Goal: Check status: Check status

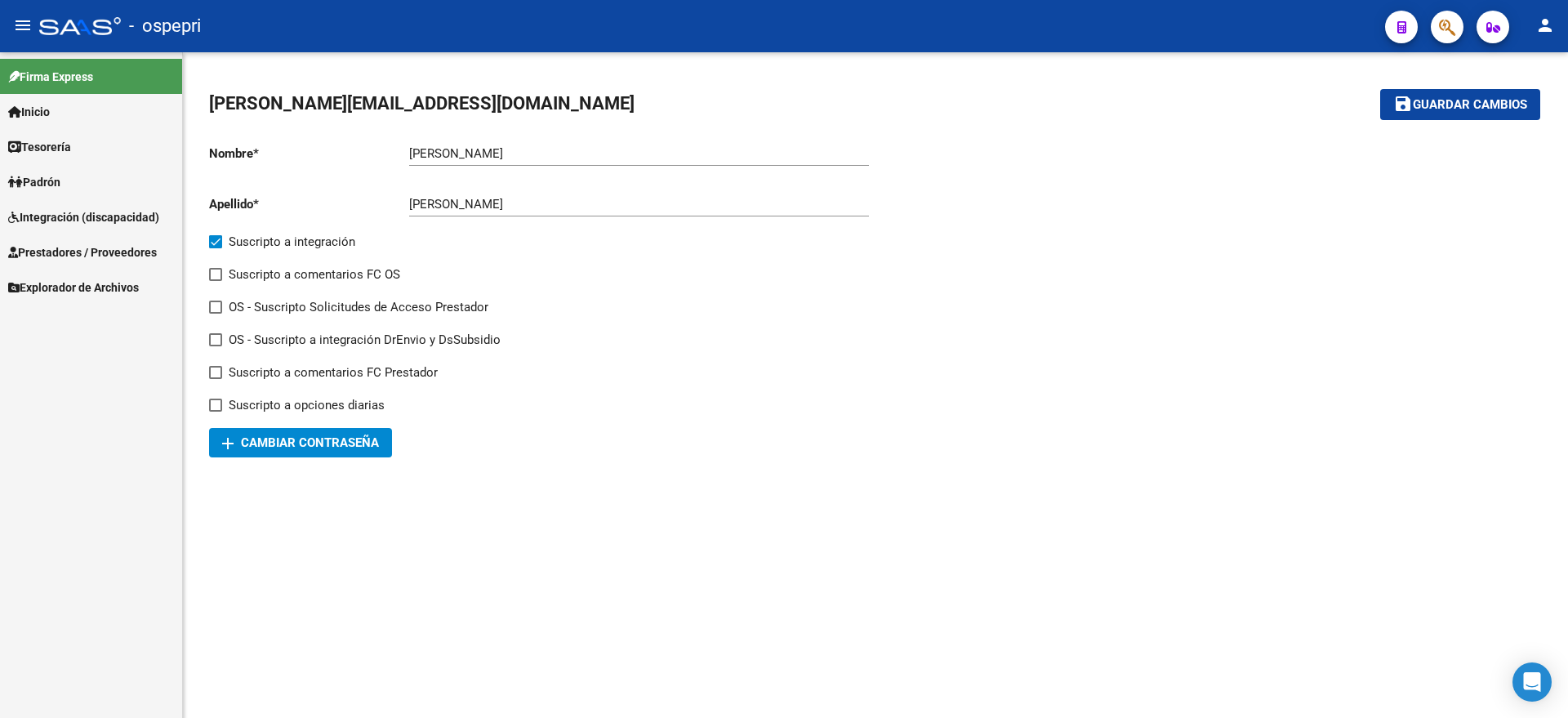
click at [57, 213] on span "Integración (discapacidad)" at bounding box center [83, 218] width 151 height 18
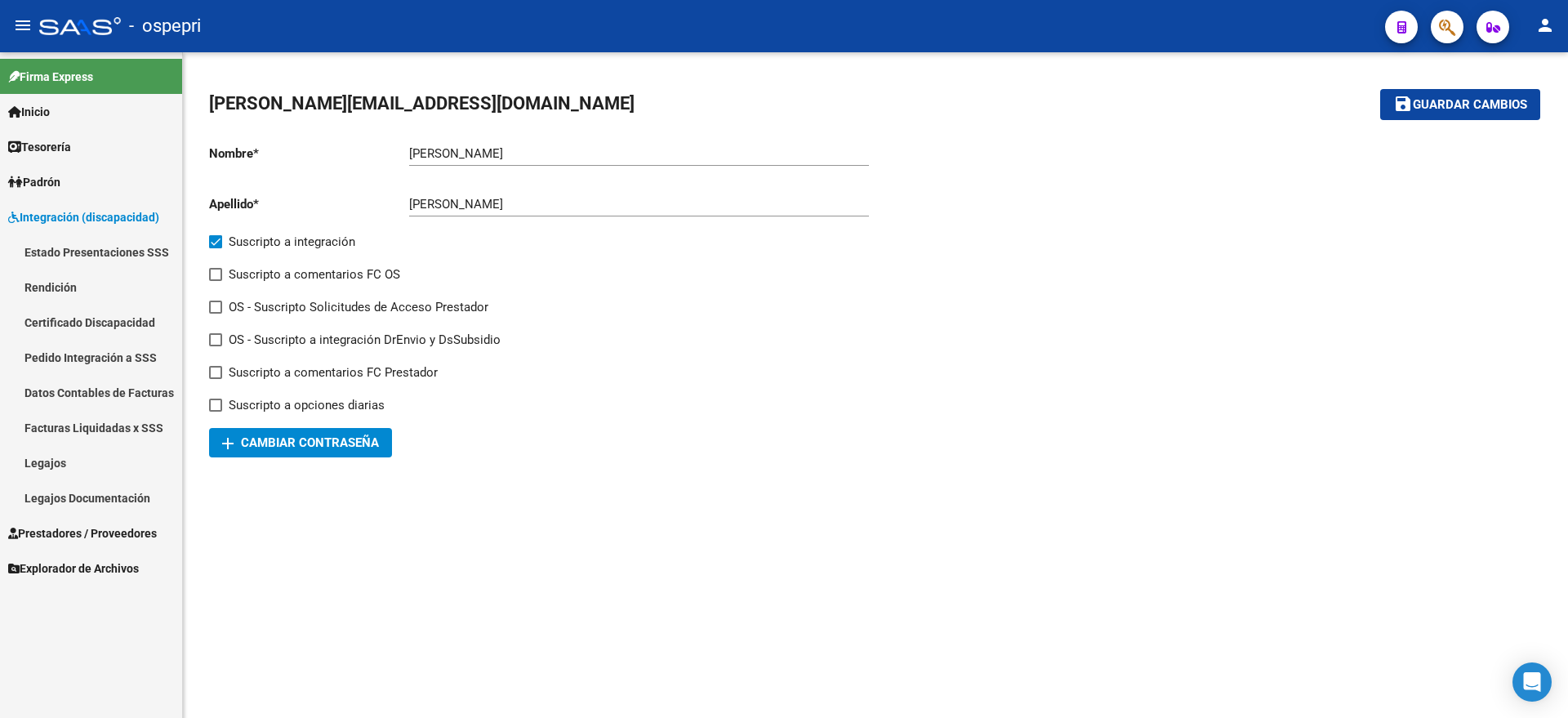
click at [59, 356] on link "Pedido Integración a SSS" at bounding box center [90, 357] width 182 height 35
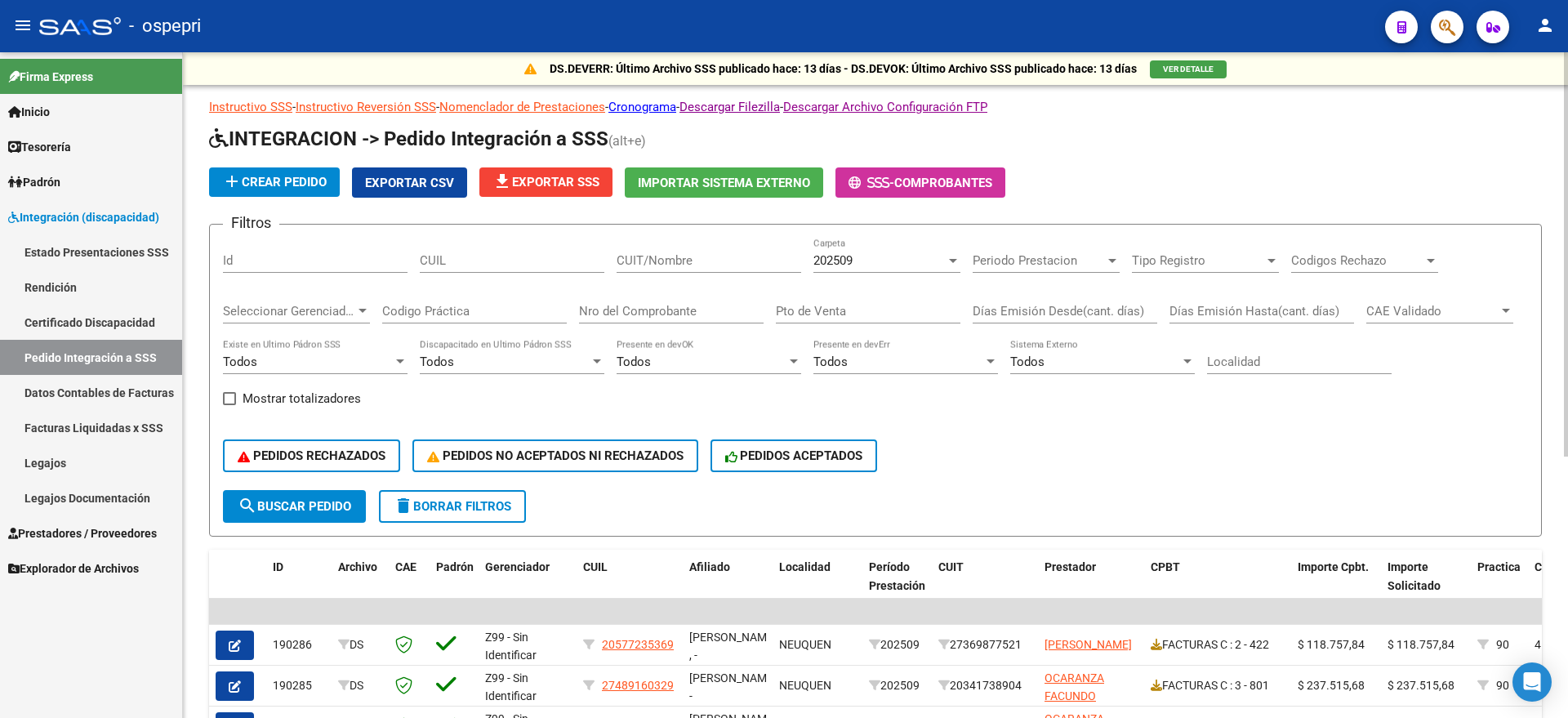
click at [829, 253] on span "202509" at bounding box center [833, 261] width 39 height 14
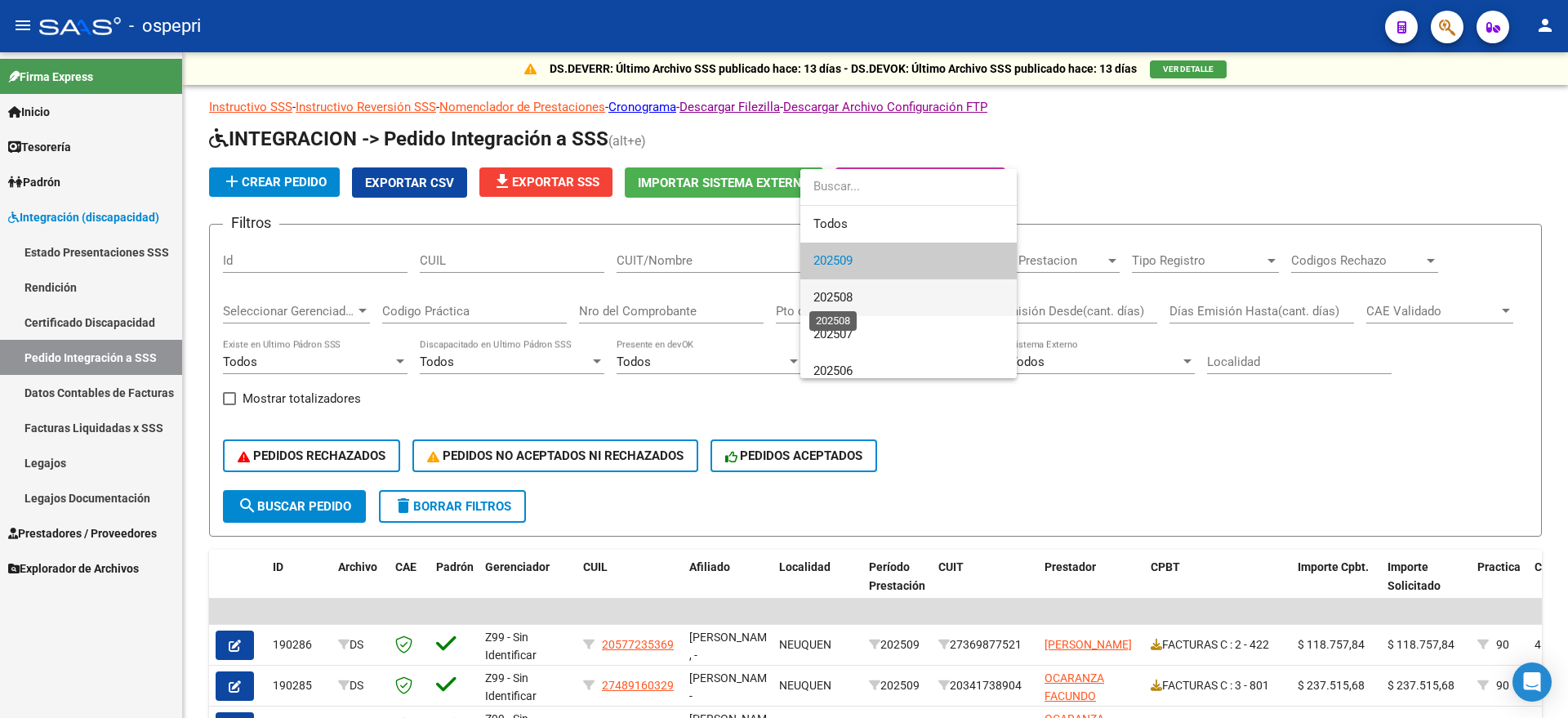
click at [844, 300] on span "202508" at bounding box center [833, 297] width 39 height 14
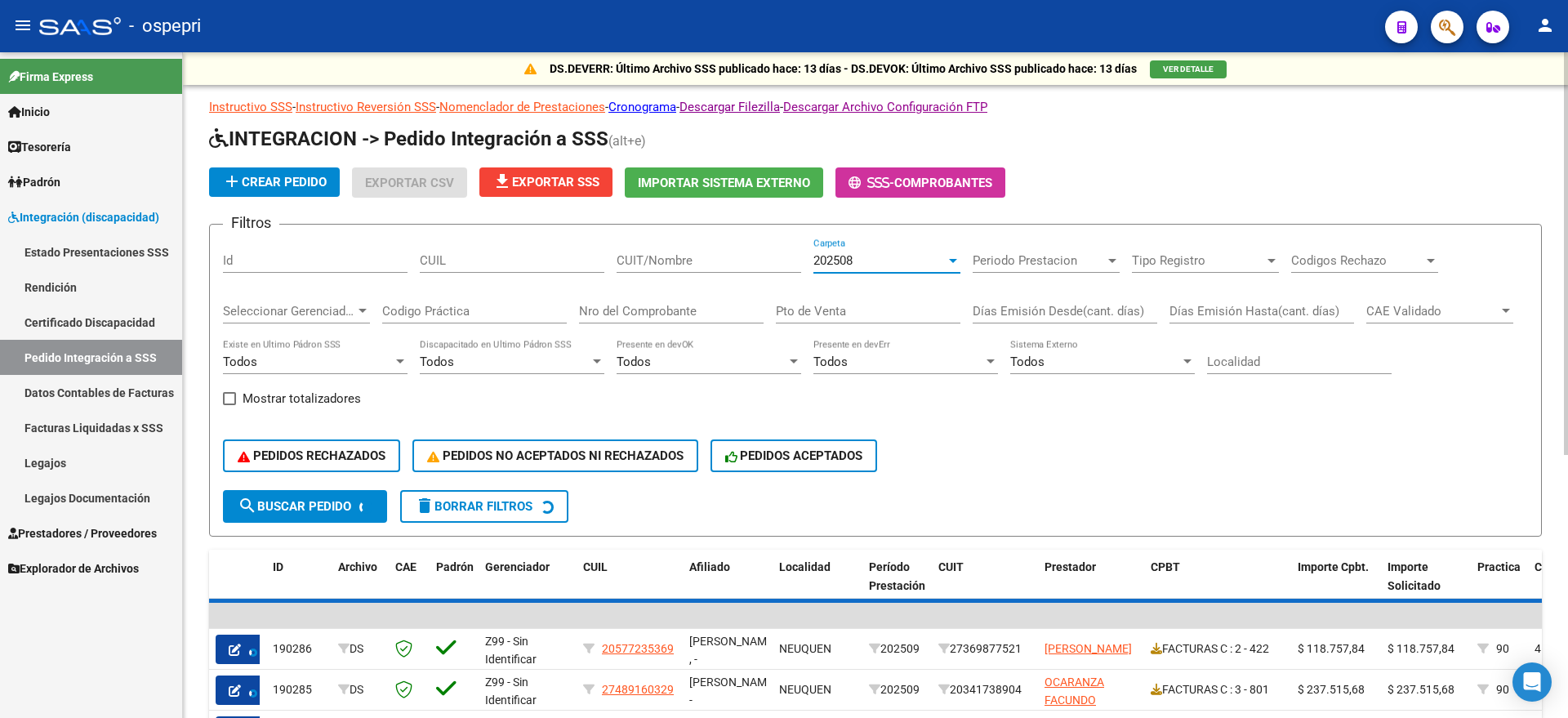
click at [653, 303] on input "Nro del Comprobante" at bounding box center [671, 311] width 184 height 14
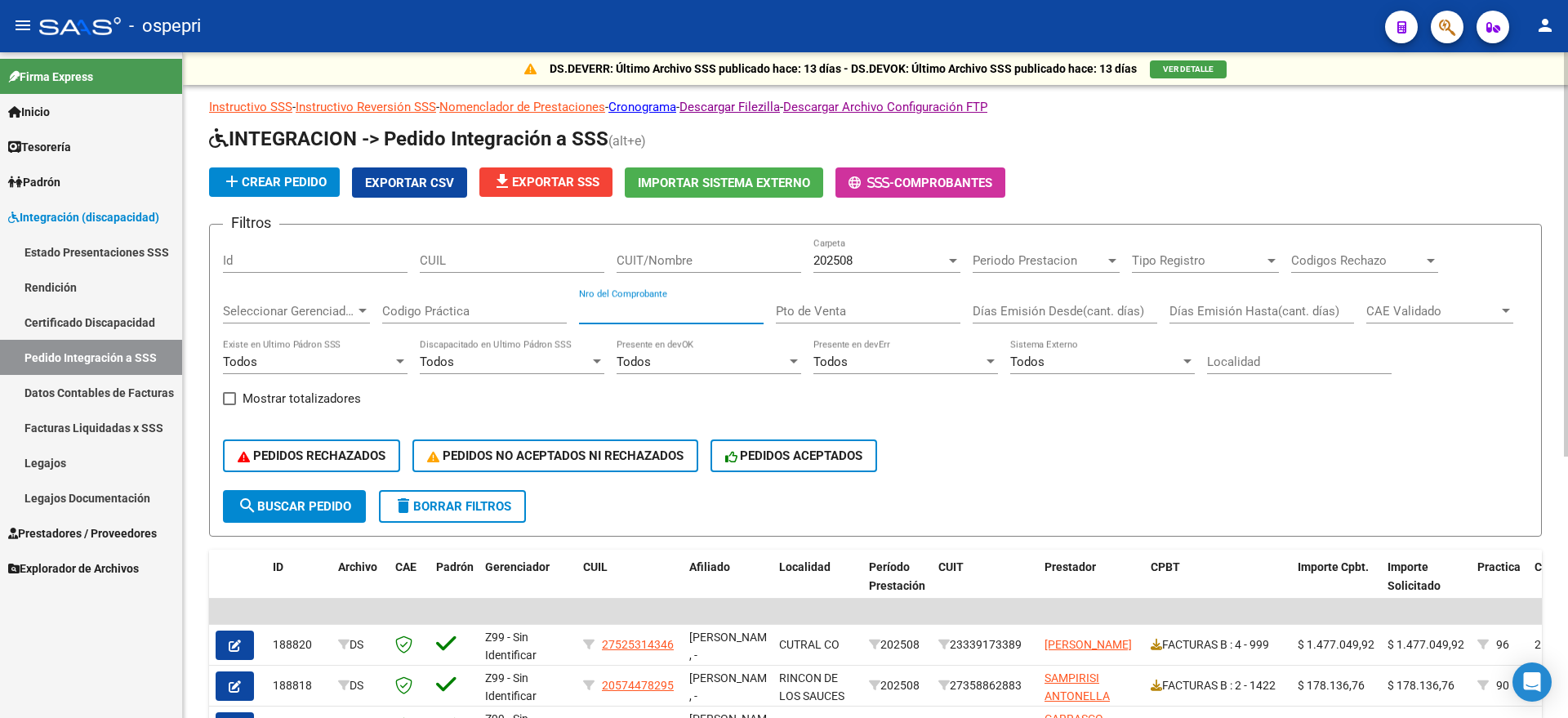
click at [647, 317] on input "Nro del Comprobante" at bounding box center [671, 311] width 184 height 14
click at [703, 256] on input "CUIT/Nombre" at bounding box center [709, 261] width 184 height 14
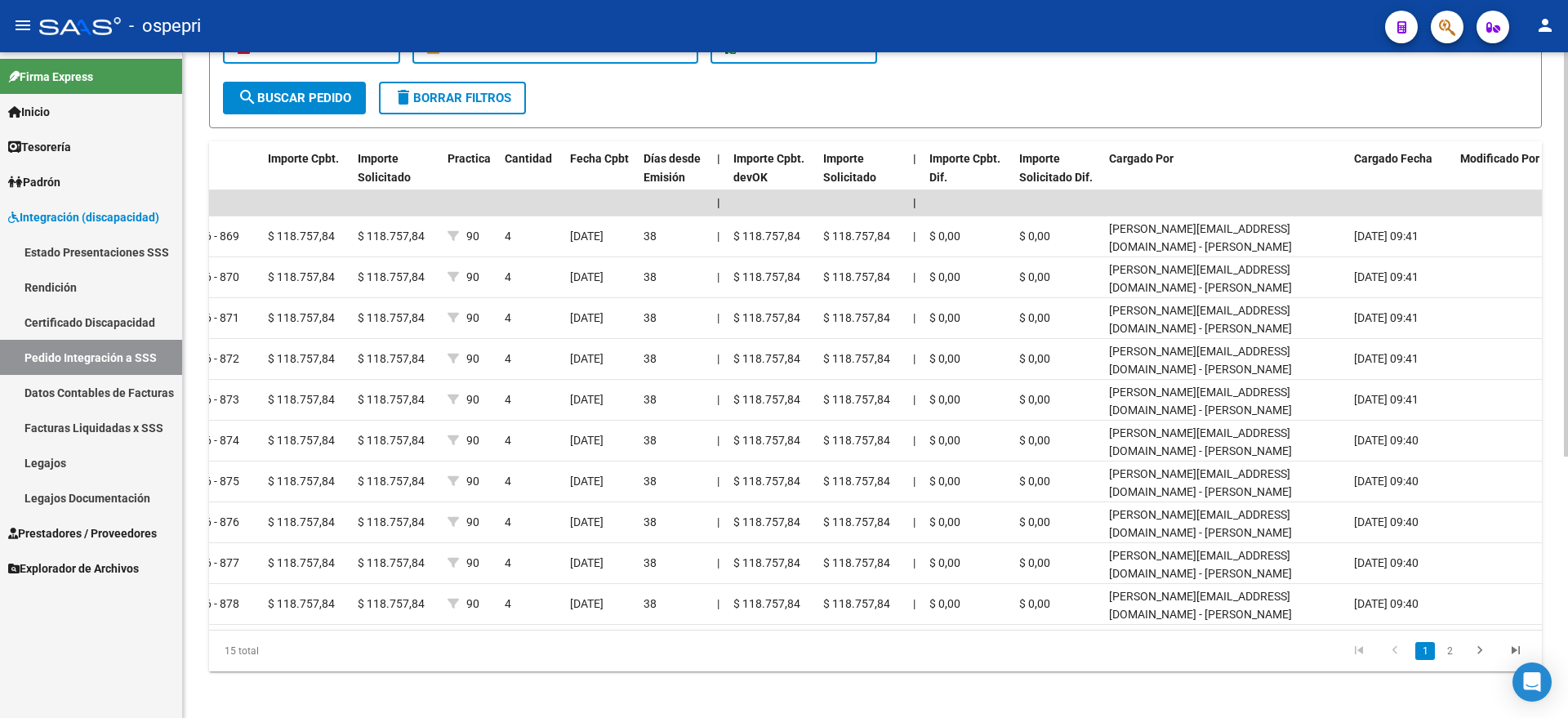
scroll to position [0, 1035]
type input "ALTAMIRAN"
click at [1453, 660] on link "2" at bounding box center [1449, 651] width 20 height 18
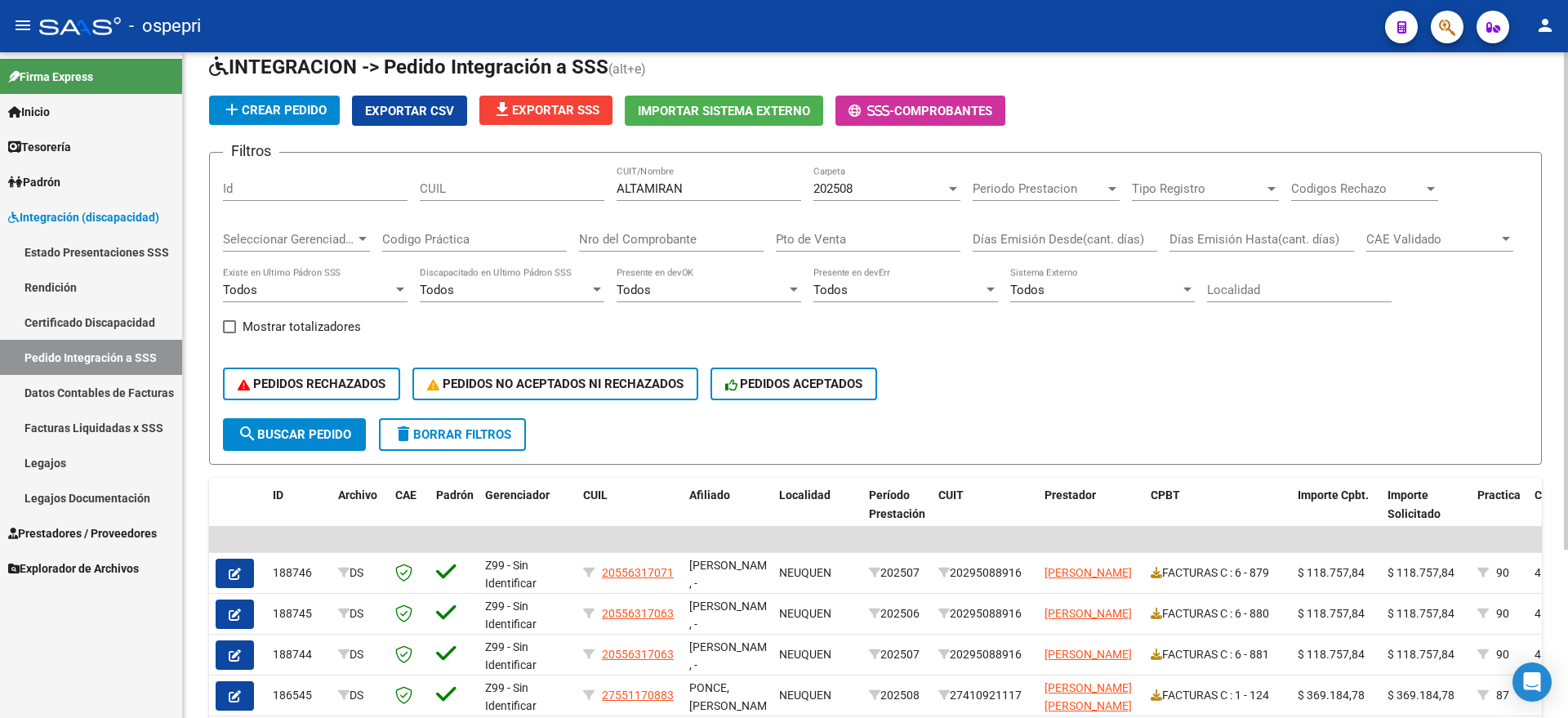
scroll to position [21, 0]
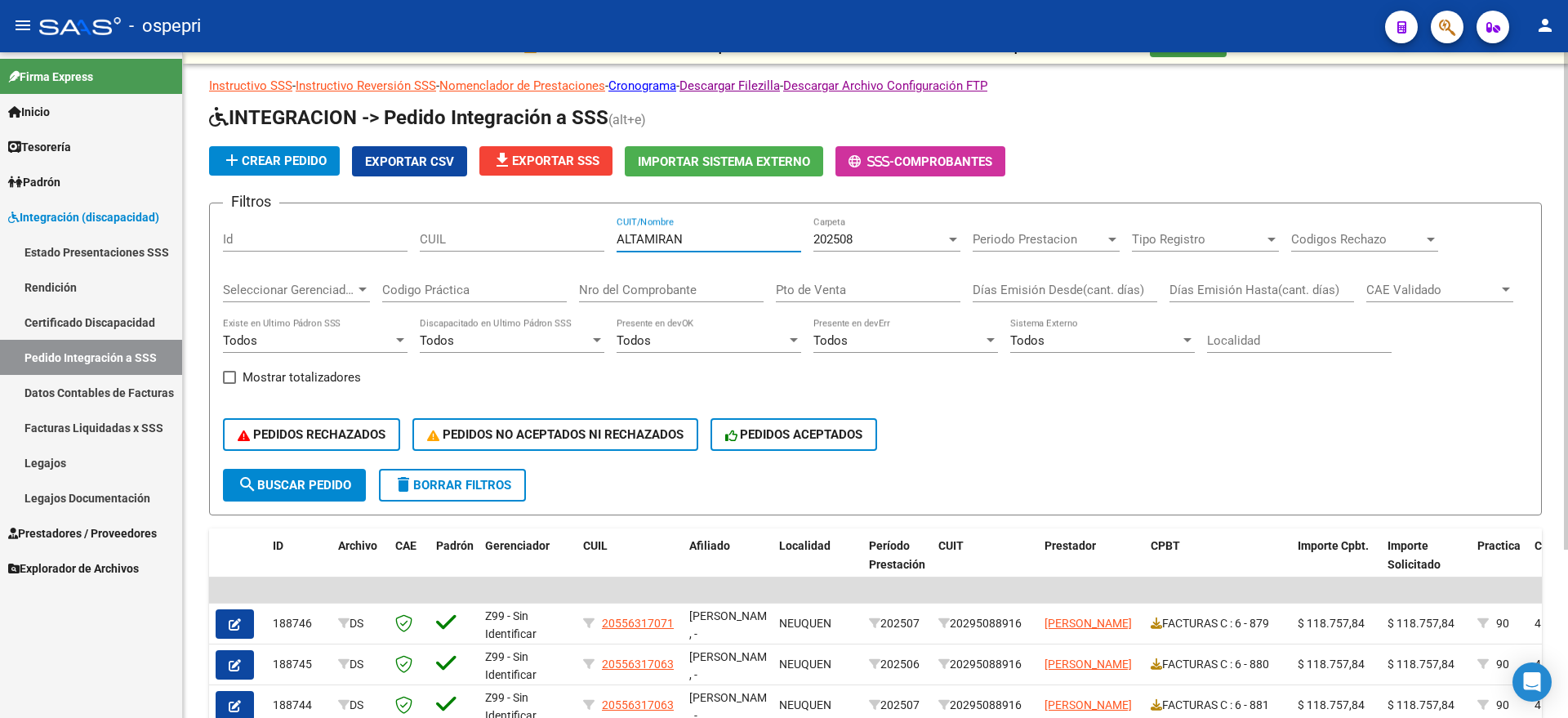
drag, startPoint x: 567, startPoint y: 246, endPoint x: 540, endPoint y: 247, distance: 27.0
click at [540, 247] on div "Filtros Id CUIL ALTAMIRAN CUIT/Nombre 202508 Carpeta Periodo Prestacion Periodo…" at bounding box center [875, 343] width 1305 height 252
click at [646, 293] on input "Nro del Comprobante" at bounding box center [671, 290] width 184 height 14
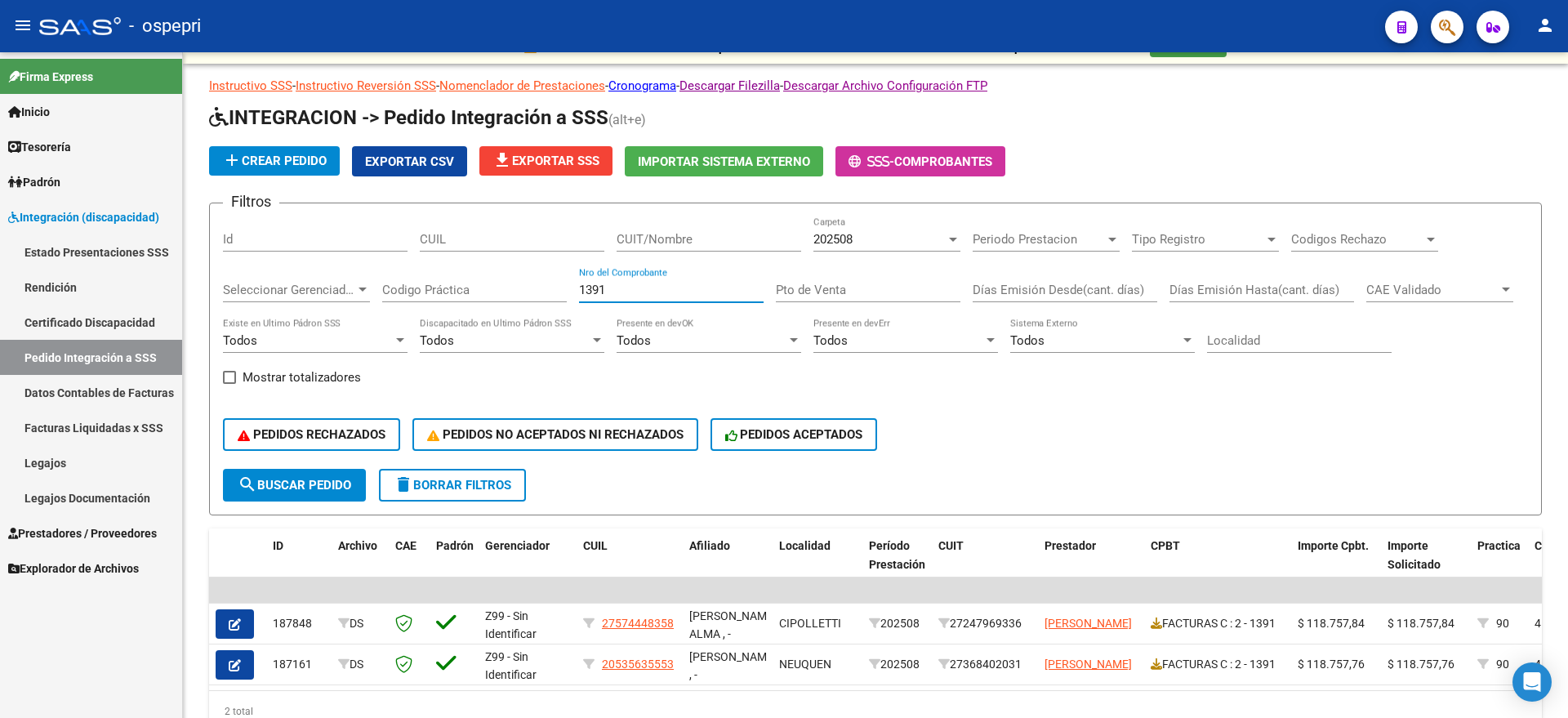
type input "1391"
